Goal: Understand process/instructions

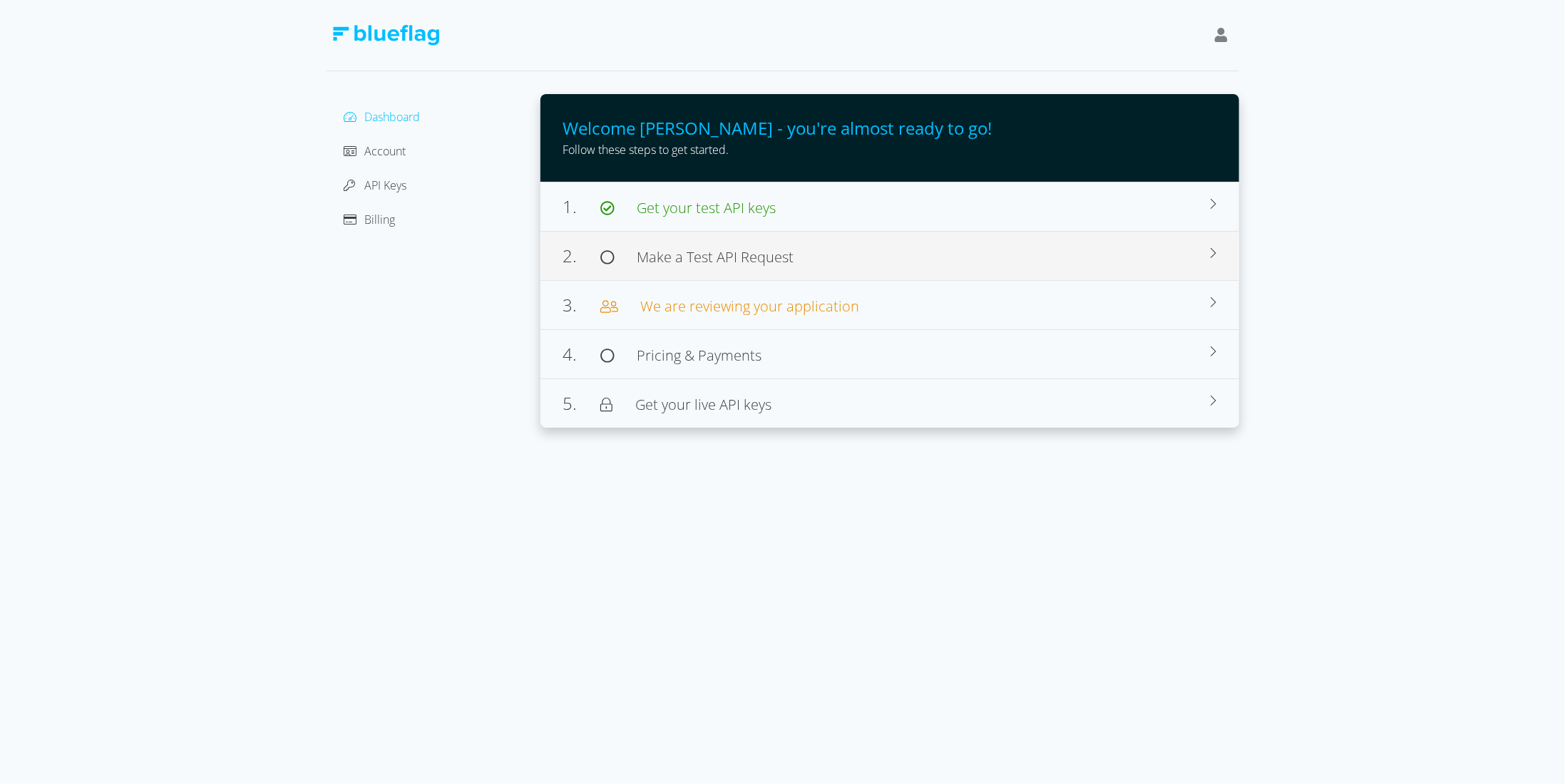
click at [664, 260] on span "Make a Test API Request" at bounding box center [715, 256] width 157 height 19
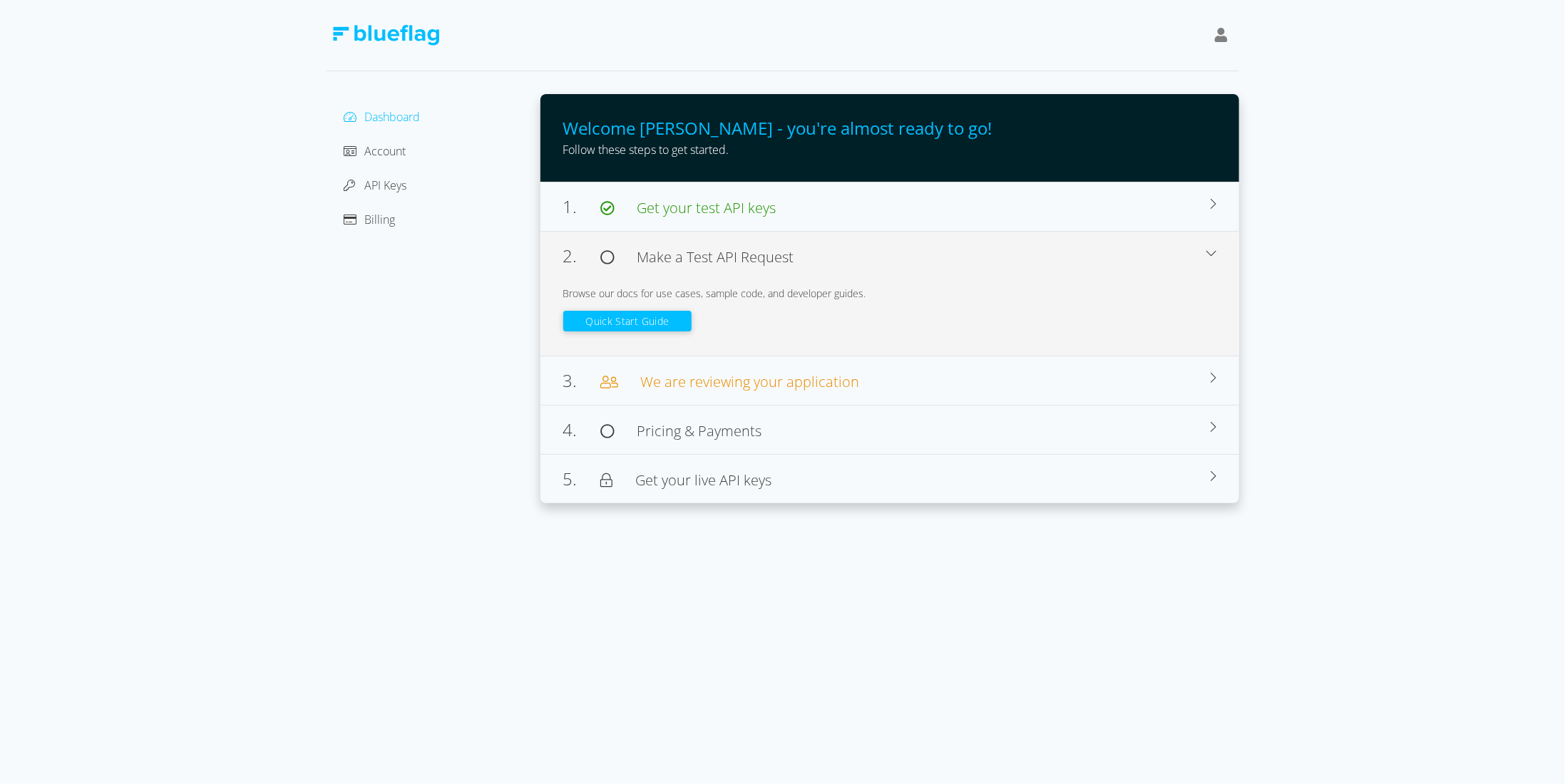
click at [653, 316] on button "Quick Start Guide" at bounding box center [628, 320] width 129 height 21
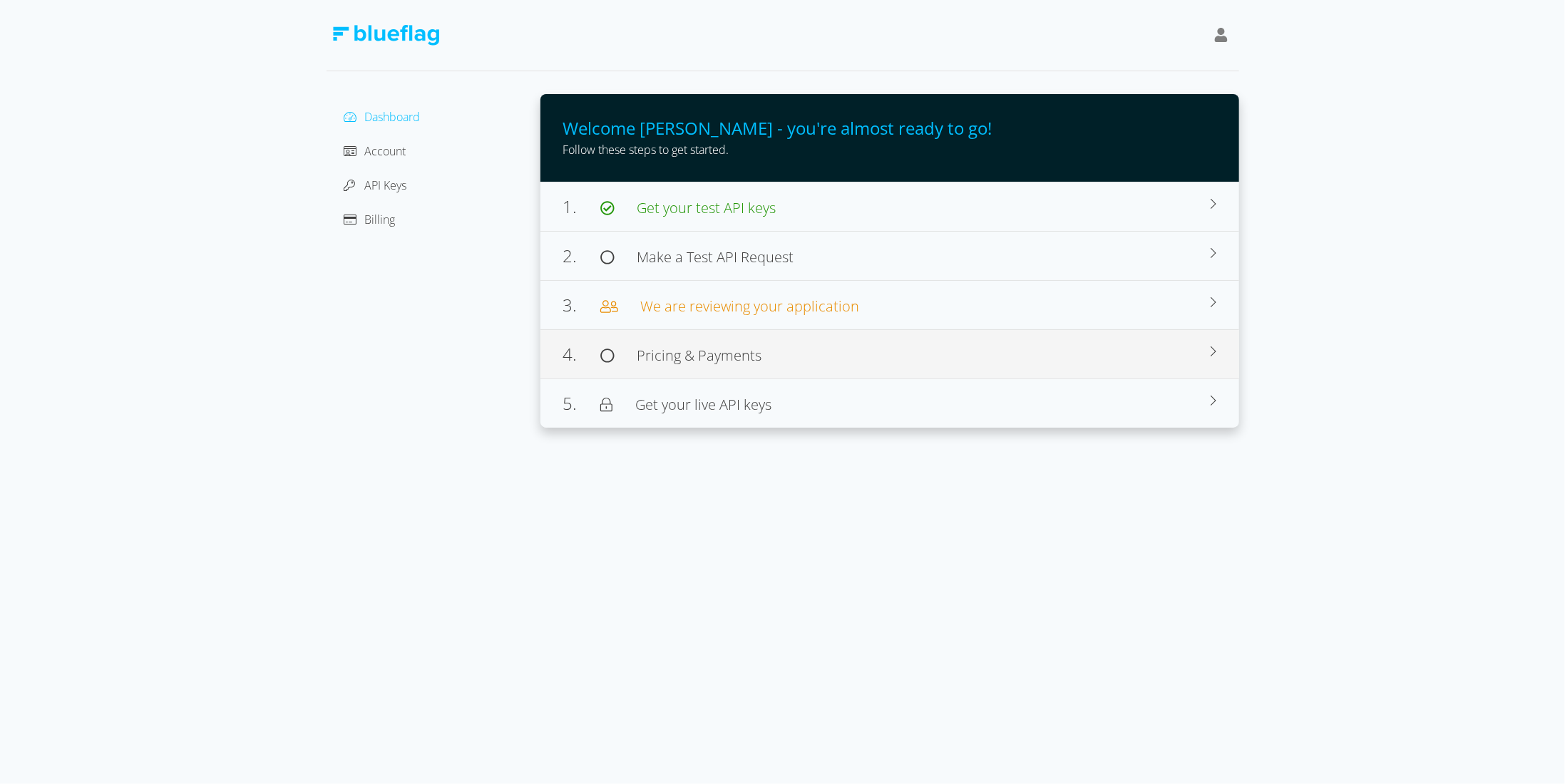
click at [635, 357] on span "Pricing & Payments" at bounding box center [688, 355] width 148 height 17
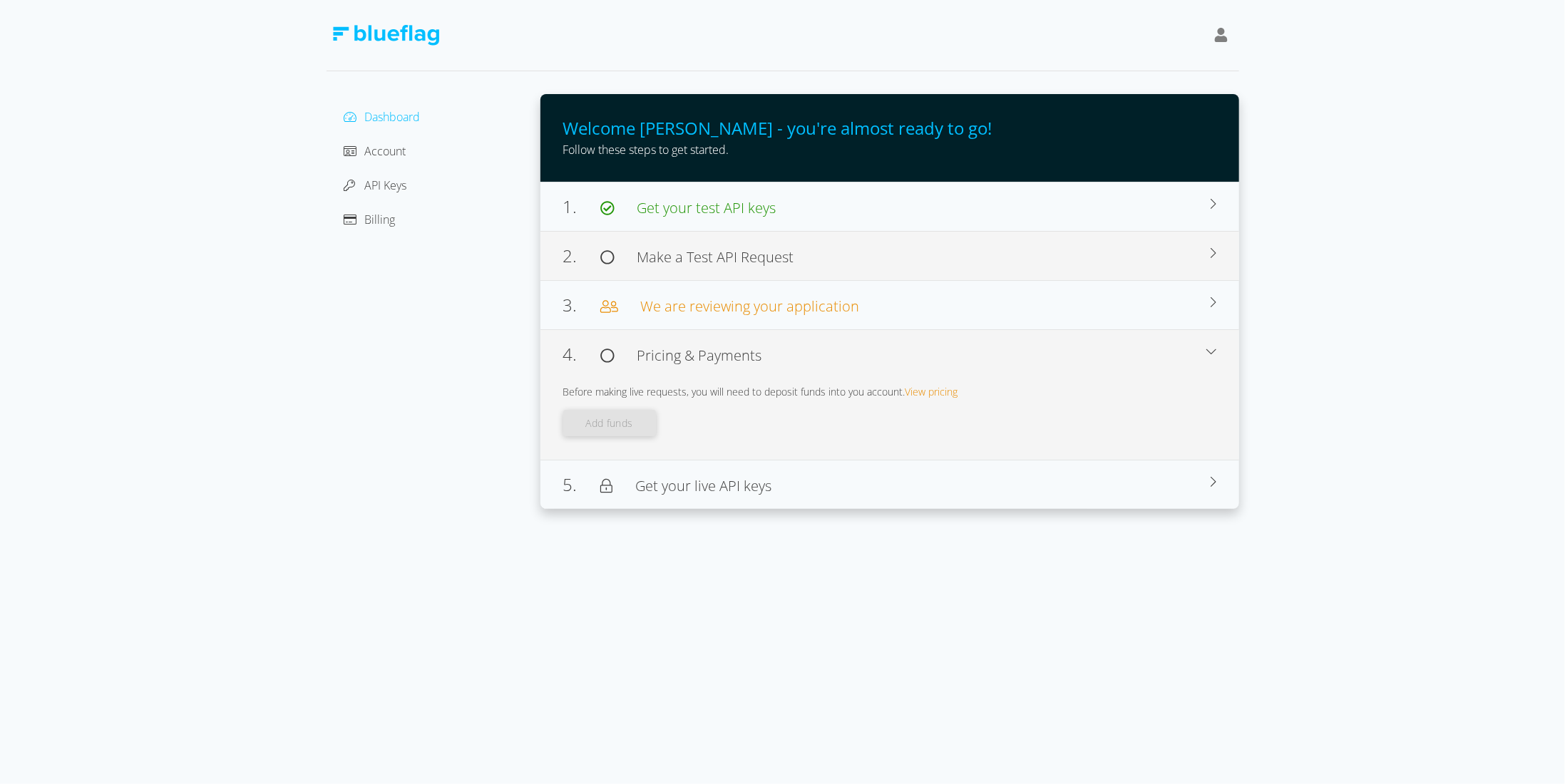
click at [711, 260] on span "Make a Test API Request" at bounding box center [715, 256] width 157 height 19
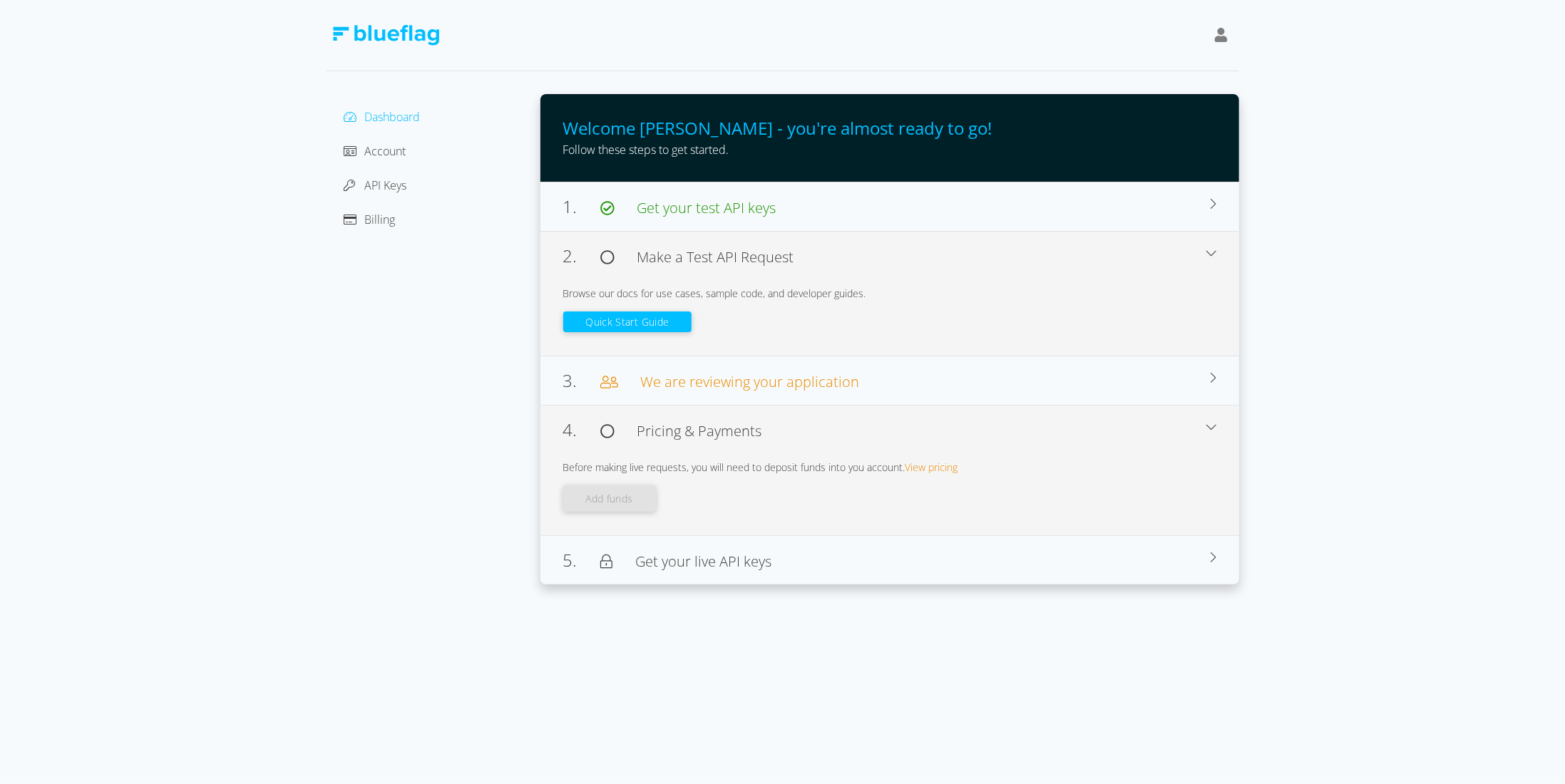
click at [659, 308] on div "Quick Start Guide" at bounding box center [889, 317] width 653 height 32
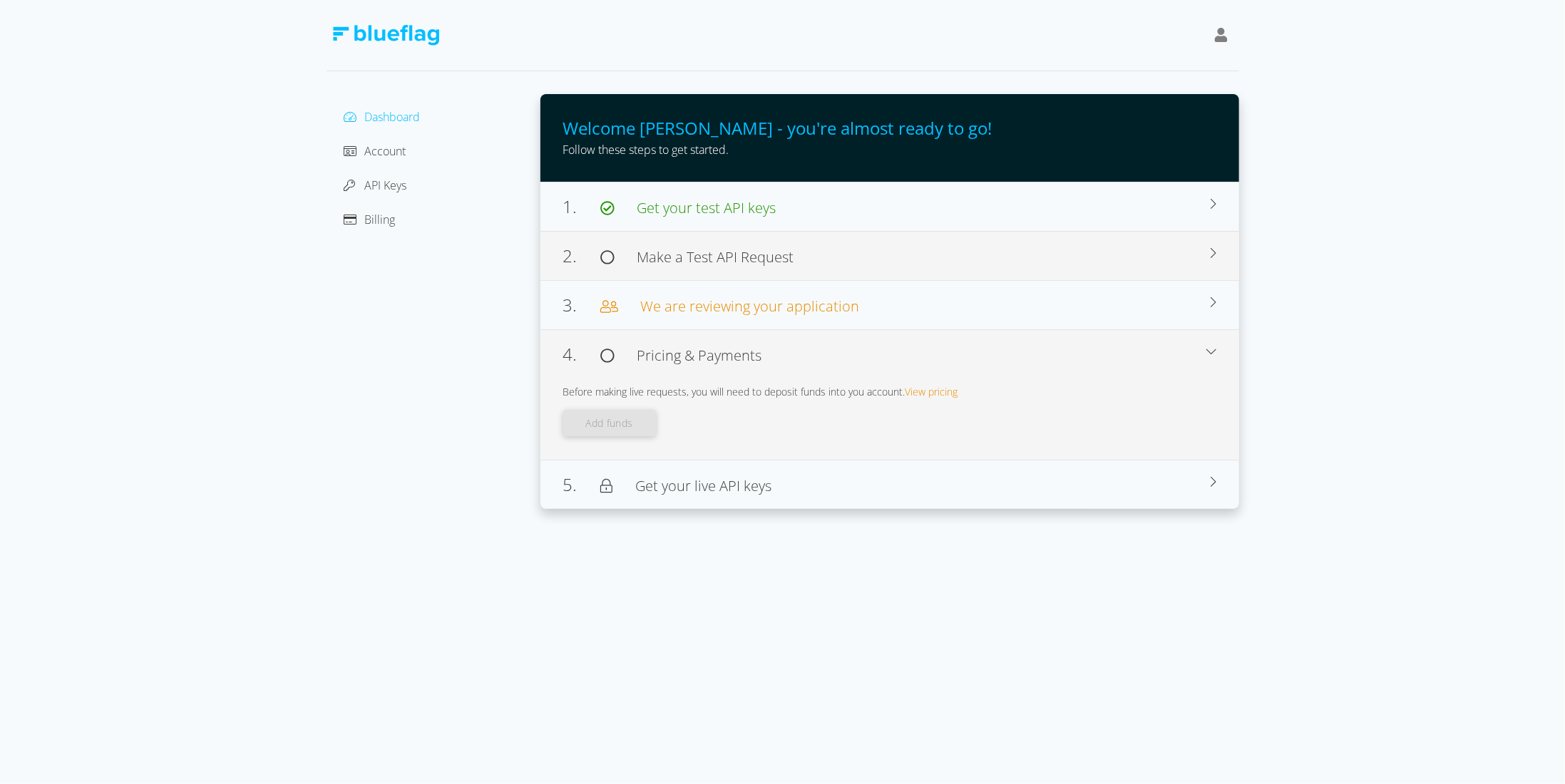
click at [725, 263] on span "Make a Test API Request" at bounding box center [715, 256] width 157 height 19
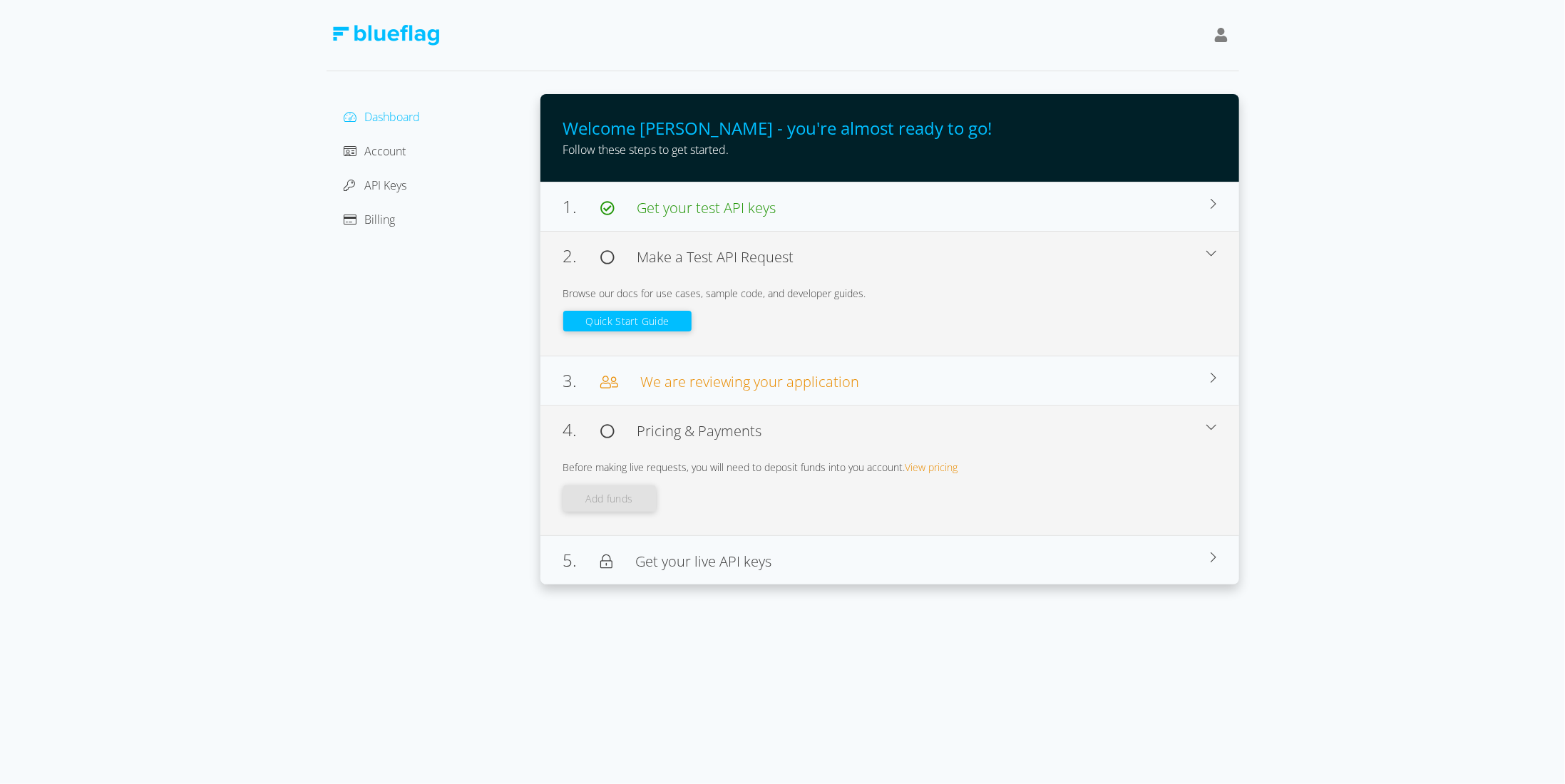
click at [659, 326] on button "Quick Start Guide" at bounding box center [628, 320] width 129 height 21
